Goal: Task Accomplishment & Management: Complete application form

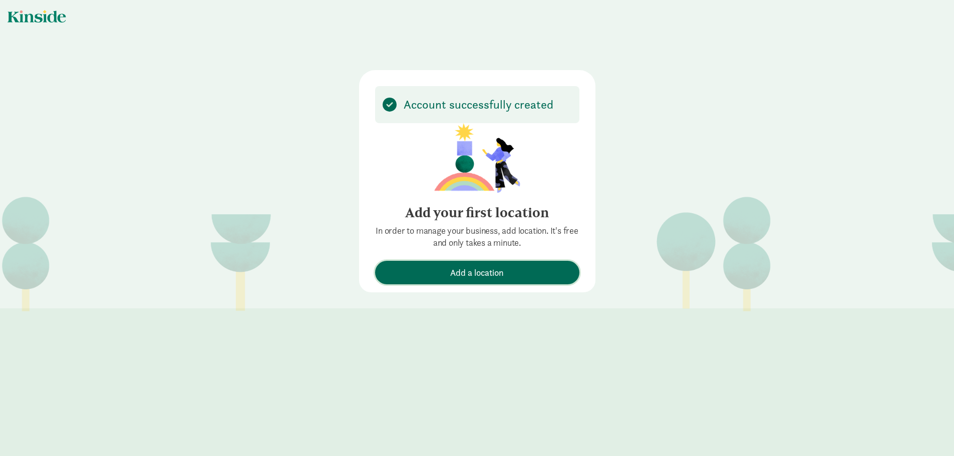
click at [425, 265] on button "Add a location" at bounding box center [477, 273] width 204 height 24
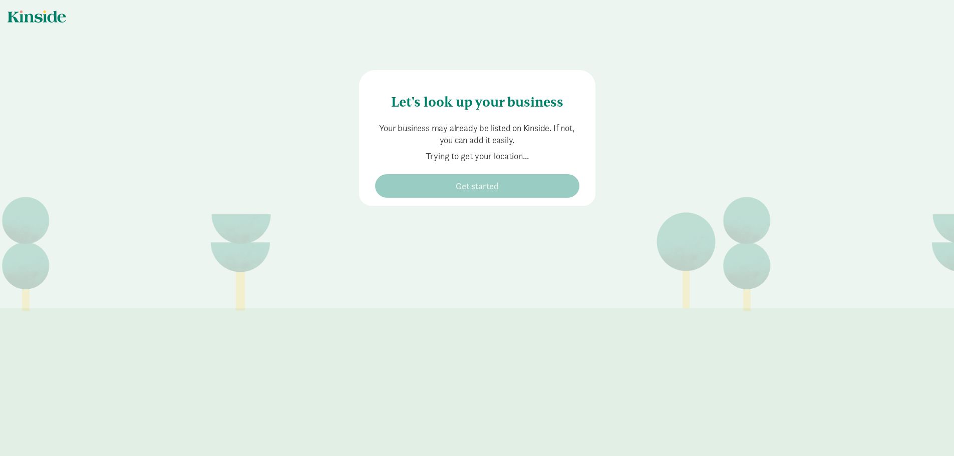
click at [434, 156] on p "Trying to get your location..." at bounding box center [477, 156] width 204 height 12
type input "[STREET_ADDRESS]"
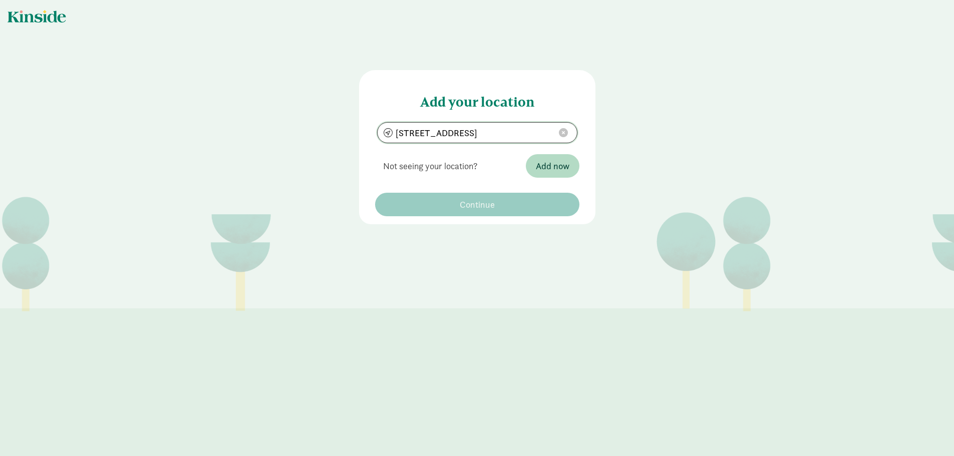
click at [559, 133] on span at bounding box center [563, 132] width 9 height 9
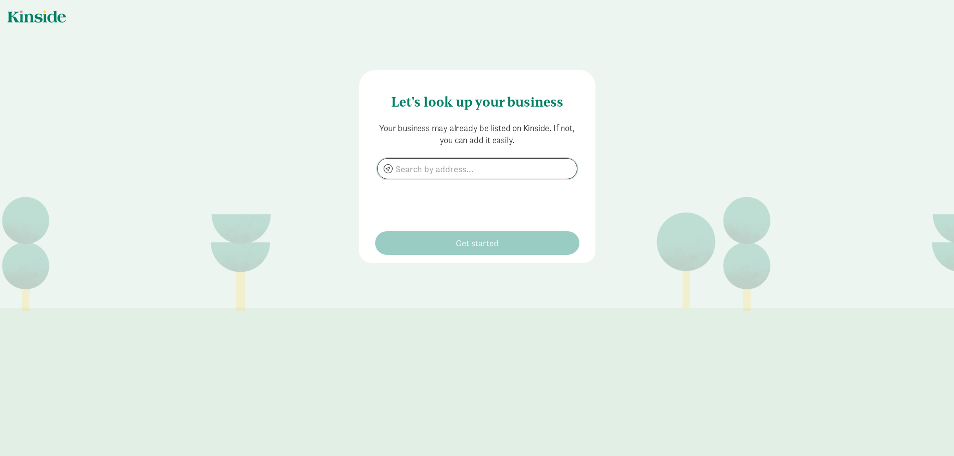
click at [423, 166] on input at bounding box center [477, 169] width 199 height 20
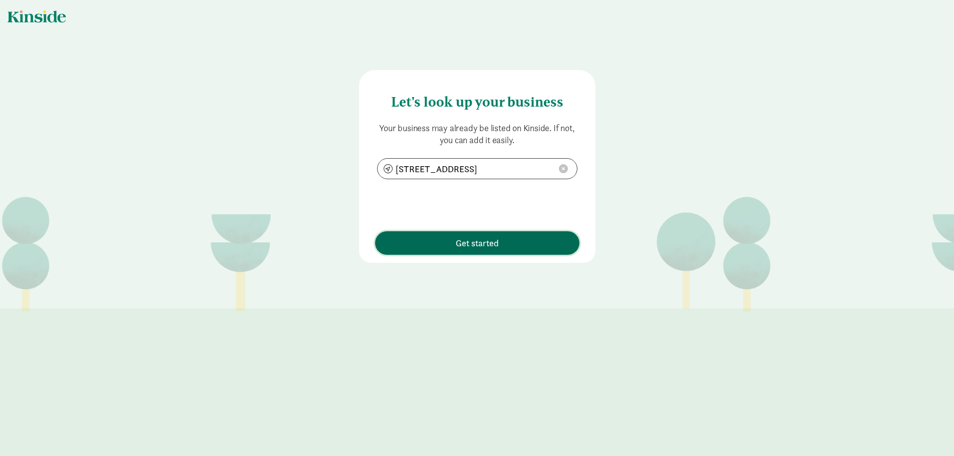
click at [437, 249] on span "Get started" at bounding box center [477, 243] width 194 height 14
type input "659 Spruce Cone Dr, Big Sky, MT 59716"
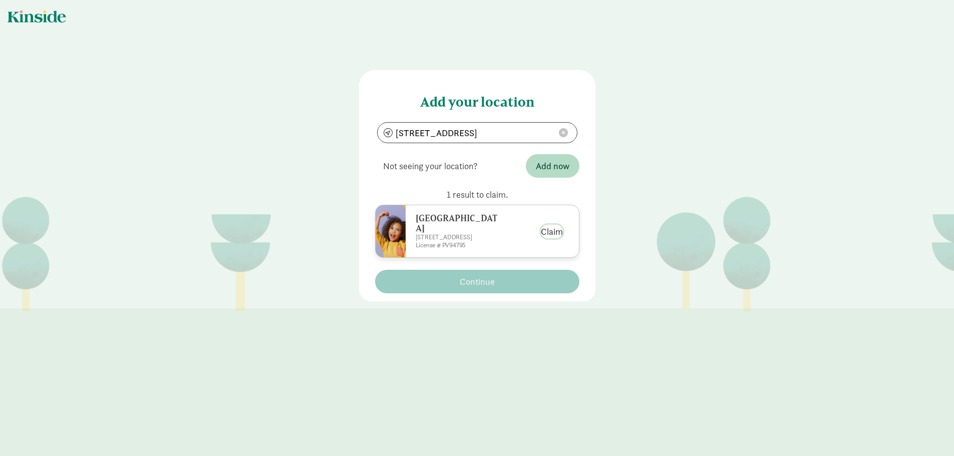
click at [546, 238] on button "Claim" at bounding box center [552, 232] width 22 height 14
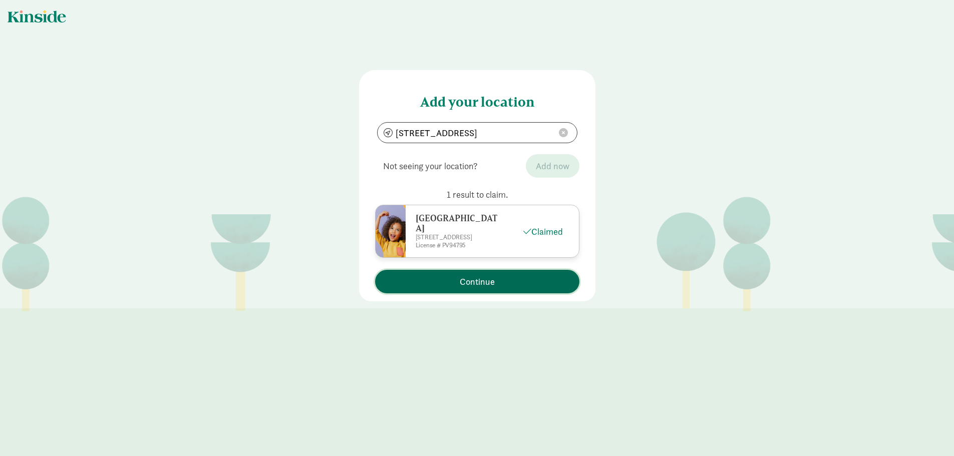
click at [449, 287] on span "Continue" at bounding box center [477, 282] width 194 height 14
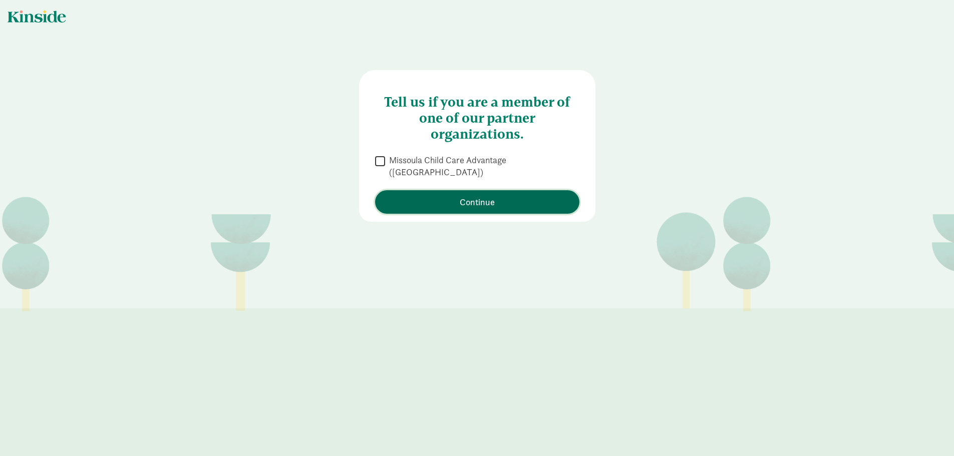
click at [508, 195] on span "Continue" at bounding box center [477, 202] width 194 height 14
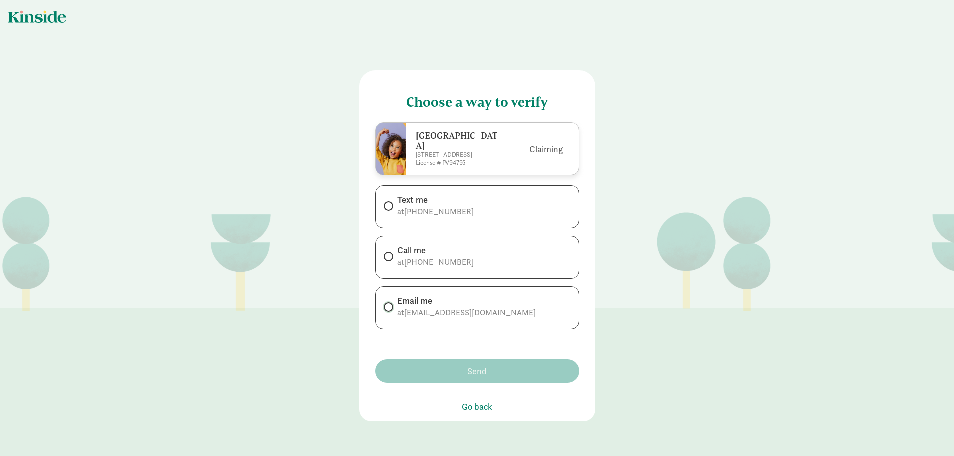
click at [385, 311] on input "Email me at info@mlcbigsky.org" at bounding box center [387, 307] width 7 height 7
radio input "true"
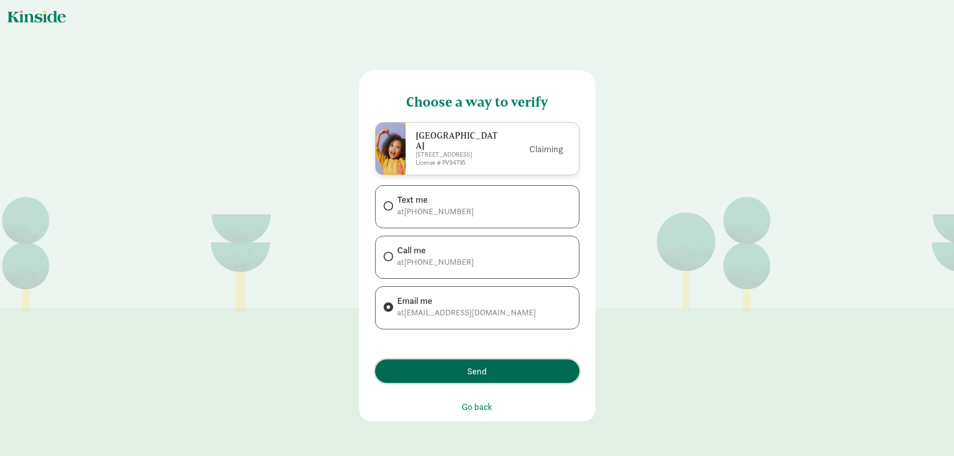
click at [451, 375] on span "Send" at bounding box center [477, 372] width 194 height 14
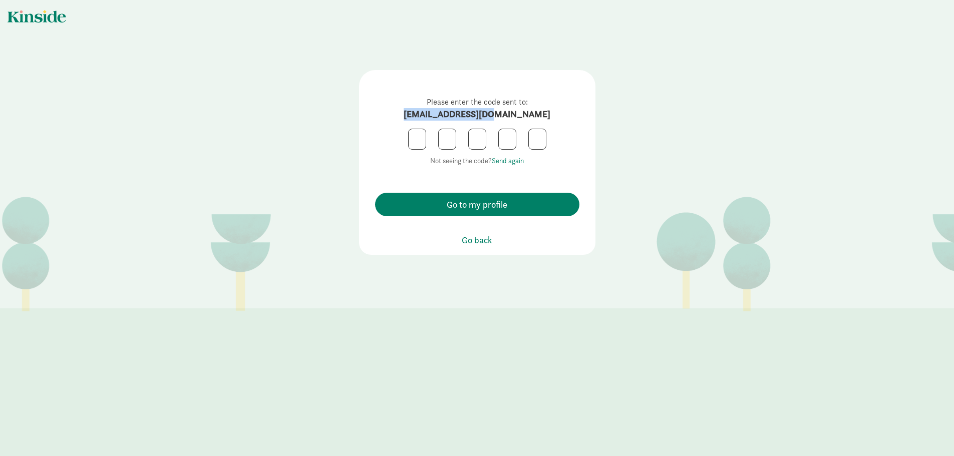
drag, startPoint x: 436, startPoint y: 112, endPoint x: 525, endPoint y: 111, distance: 89.7
click at [525, 111] on p "Please enter the code sent to: info@mlcbigsky.org" at bounding box center [477, 108] width 184 height 25
click at [414, 133] on input "text" at bounding box center [417, 139] width 17 height 20
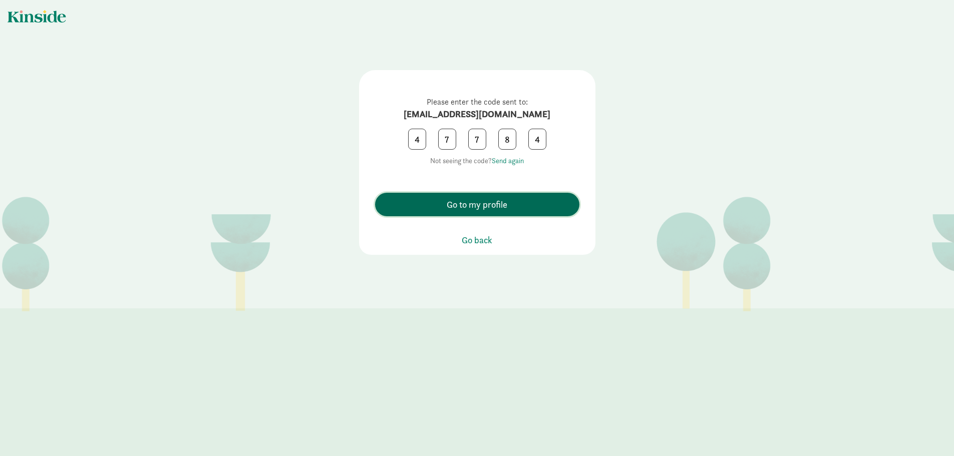
click at [460, 204] on span "Go to my profile" at bounding box center [477, 205] width 61 height 14
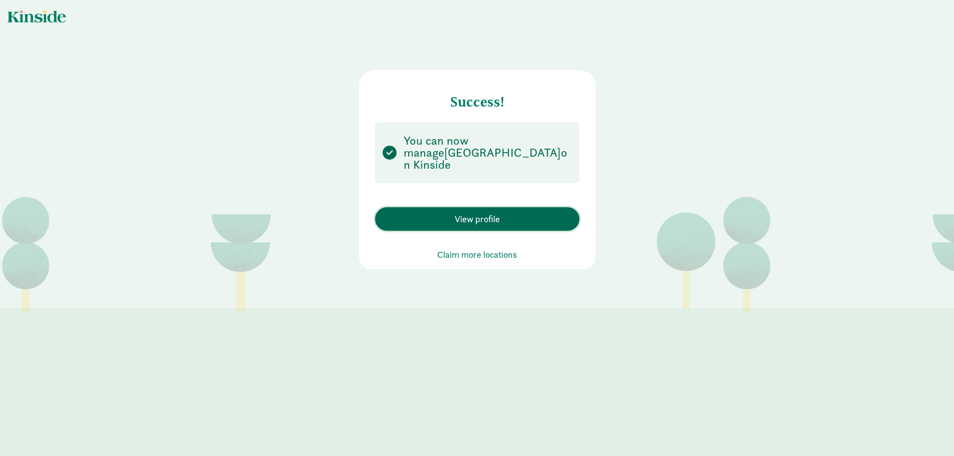
click at [447, 212] on span "View profile" at bounding box center [477, 219] width 194 height 14
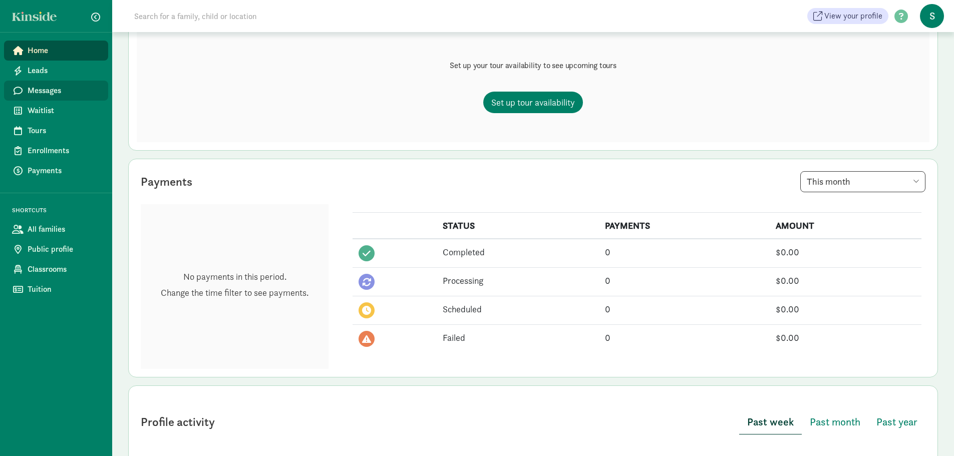
scroll to position [161, 0]
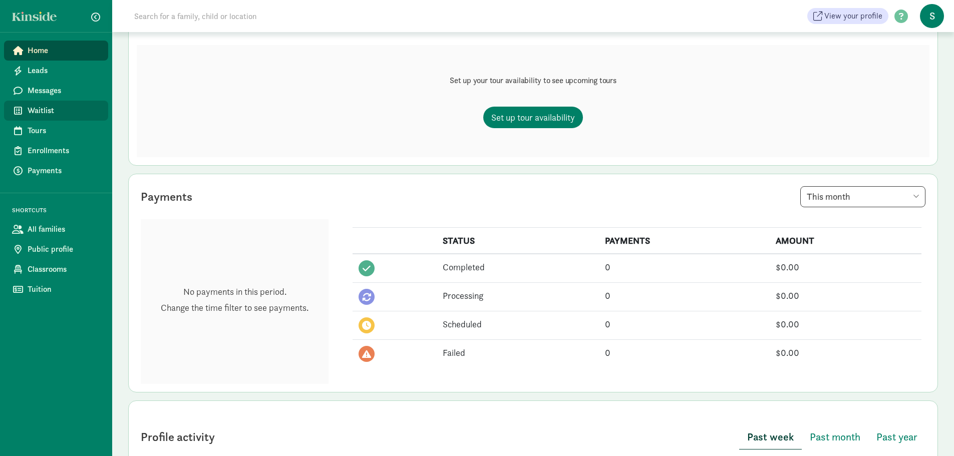
click at [37, 116] on span "Waitlist" at bounding box center [64, 111] width 73 height 12
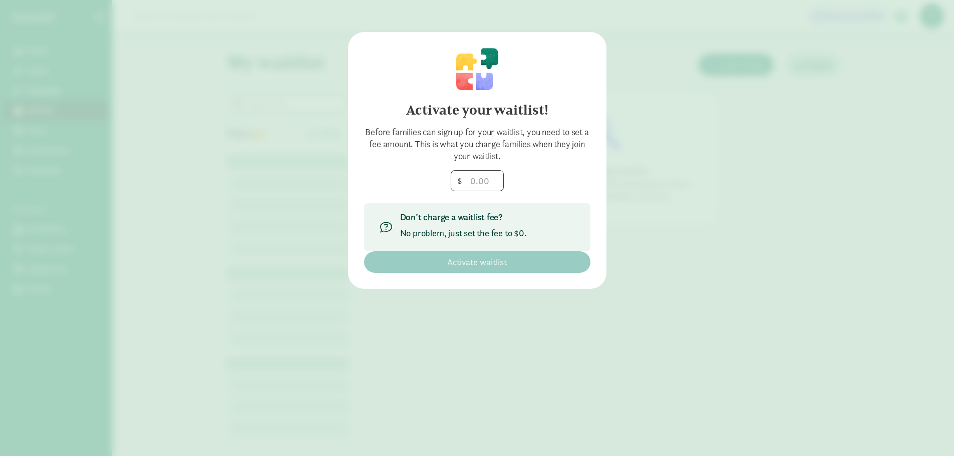
click at [502, 144] on div "Before families can sign up for your waitlist, you need to set a fee amount. Th…" at bounding box center [477, 144] width 226 height 36
click at [458, 228] on p "No problem, just set the fee to $0." at bounding box center [463, 233] width 127 height 12
click at [488, 181] on input "number" at bounding box center [477, 181] width 52 height 20
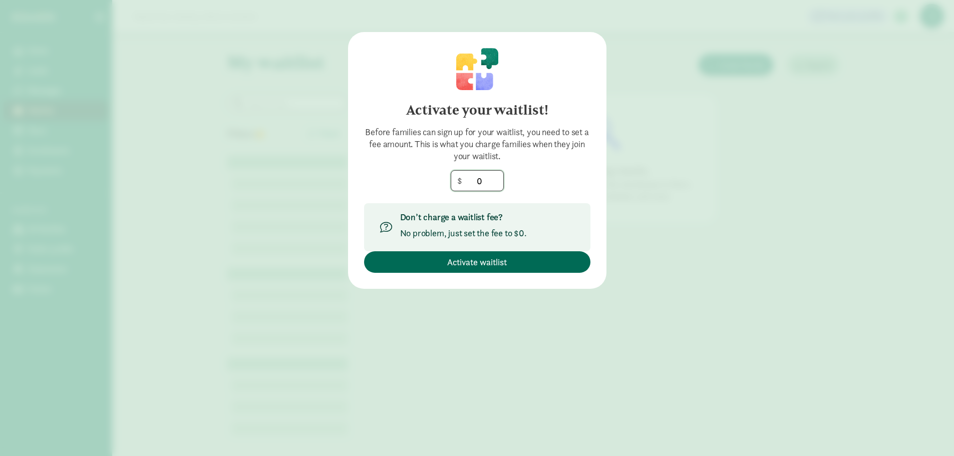
type input "0"
click at [471, 261] on span "Activate waitlist" at bounding box center [477, 262] width 60 height 14
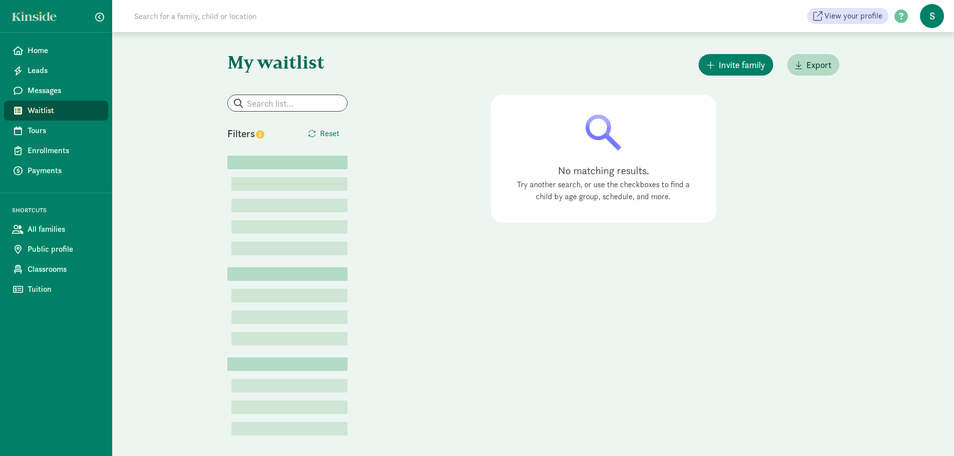
click at [177, 17] on input at bounding box center [268, 16] width 281 height 20
